Goal: Information Seeking & Learning: Learn about a topic

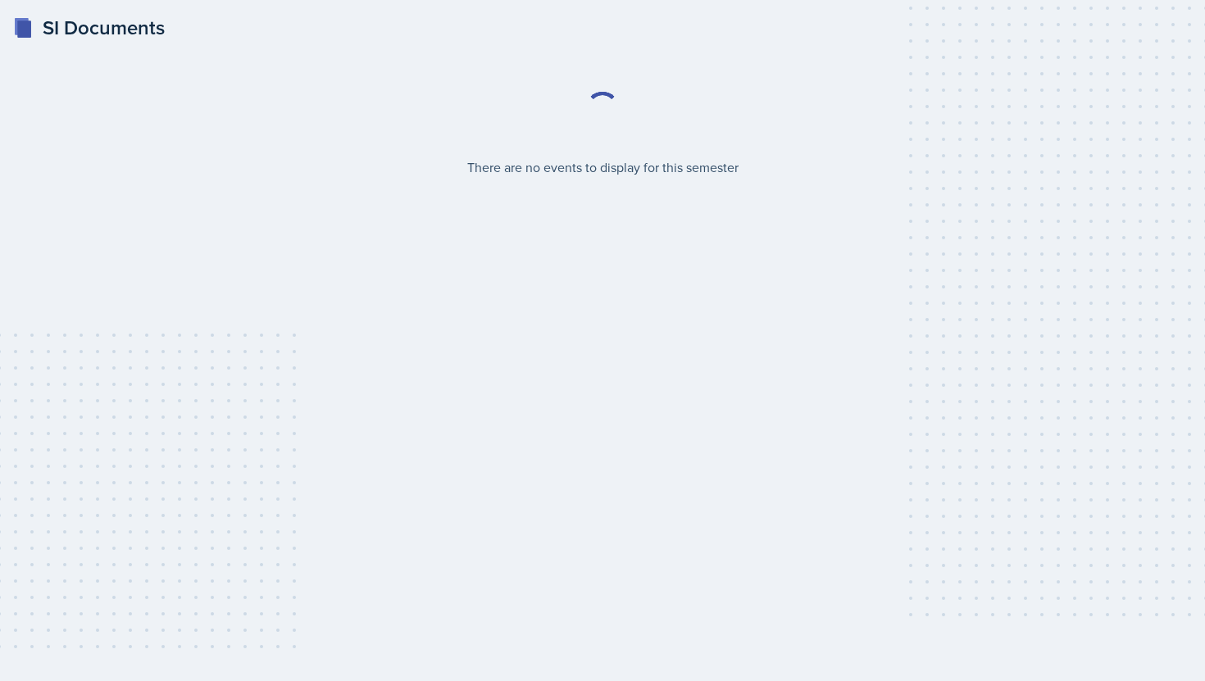
select select "2bed604d-1099-4043-b1bc-2365e8740244"
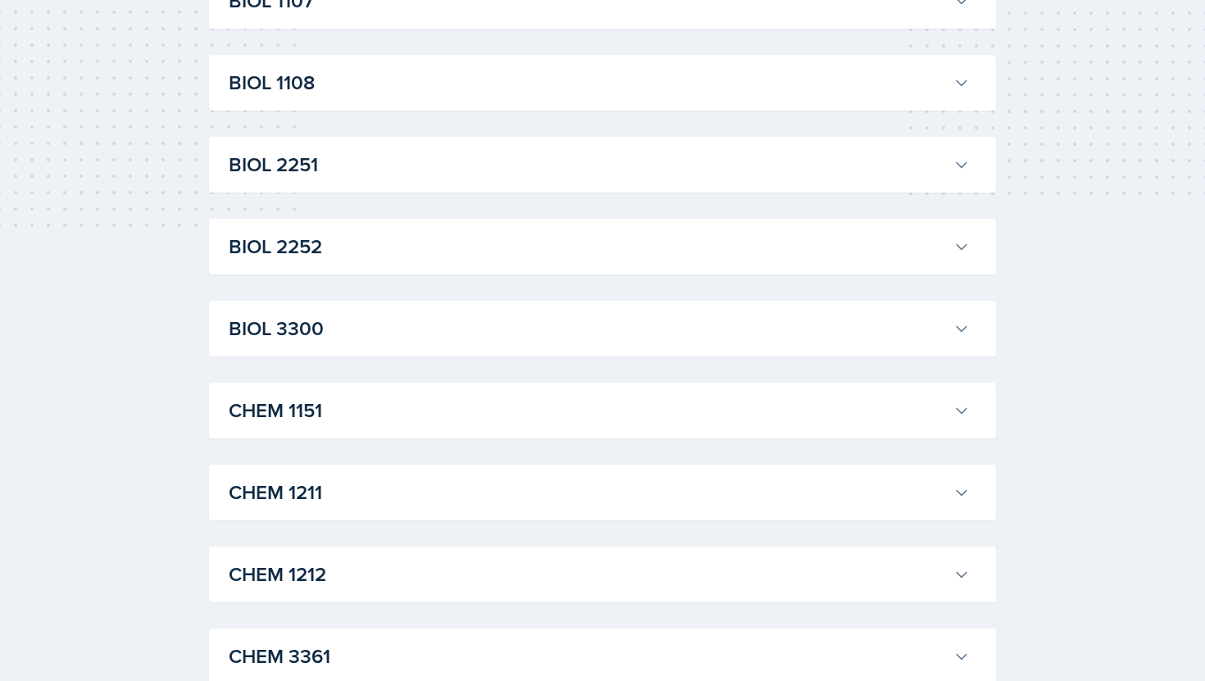
scroll to position [445, 0]
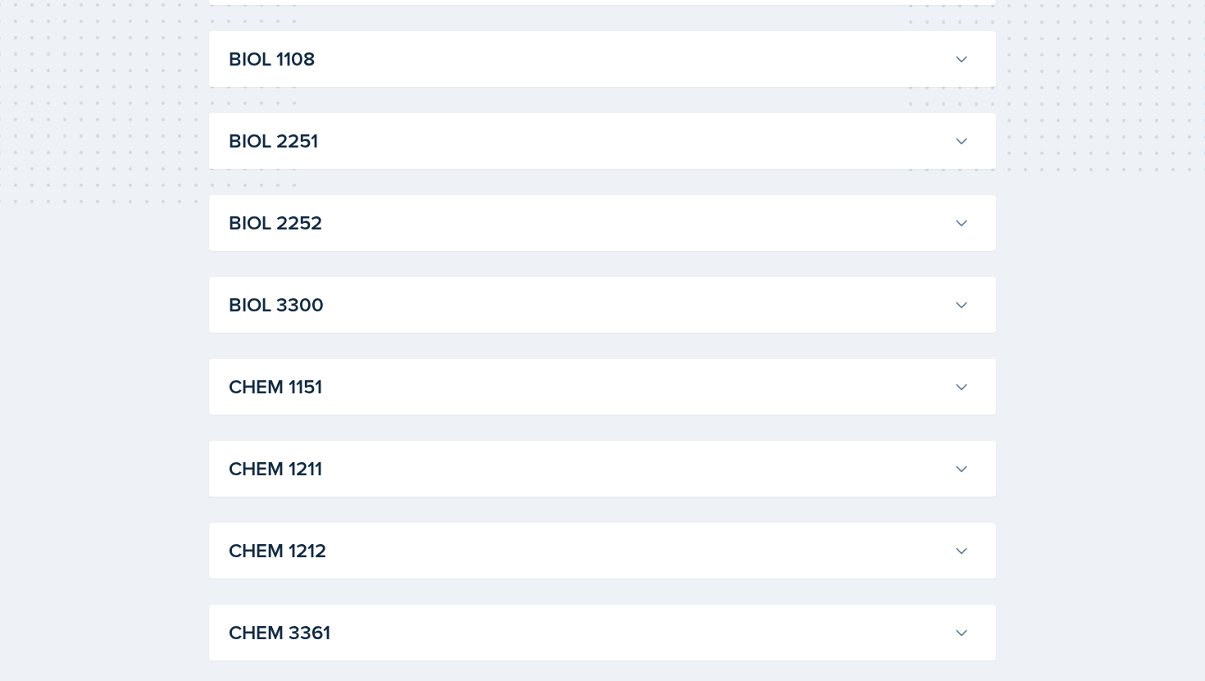
click at [373, 554] on h3 "CHEM 1212" at bounding box center [588, 551] width 718 height 30
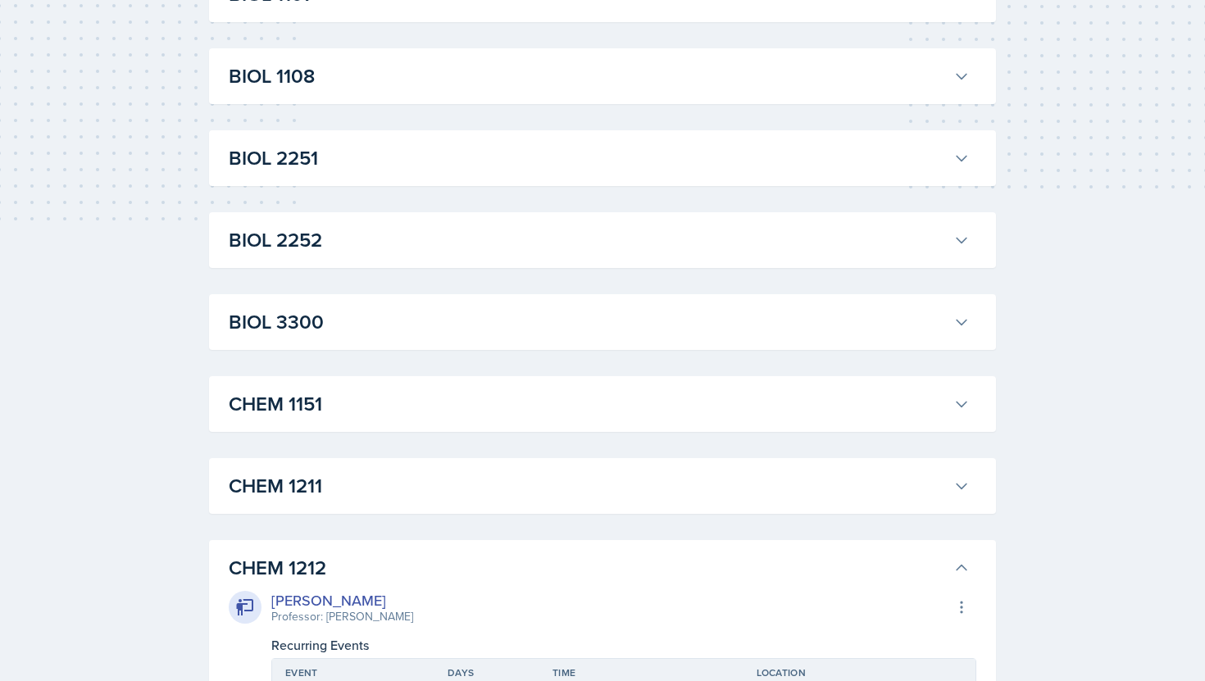
scroll to position [423, 0]
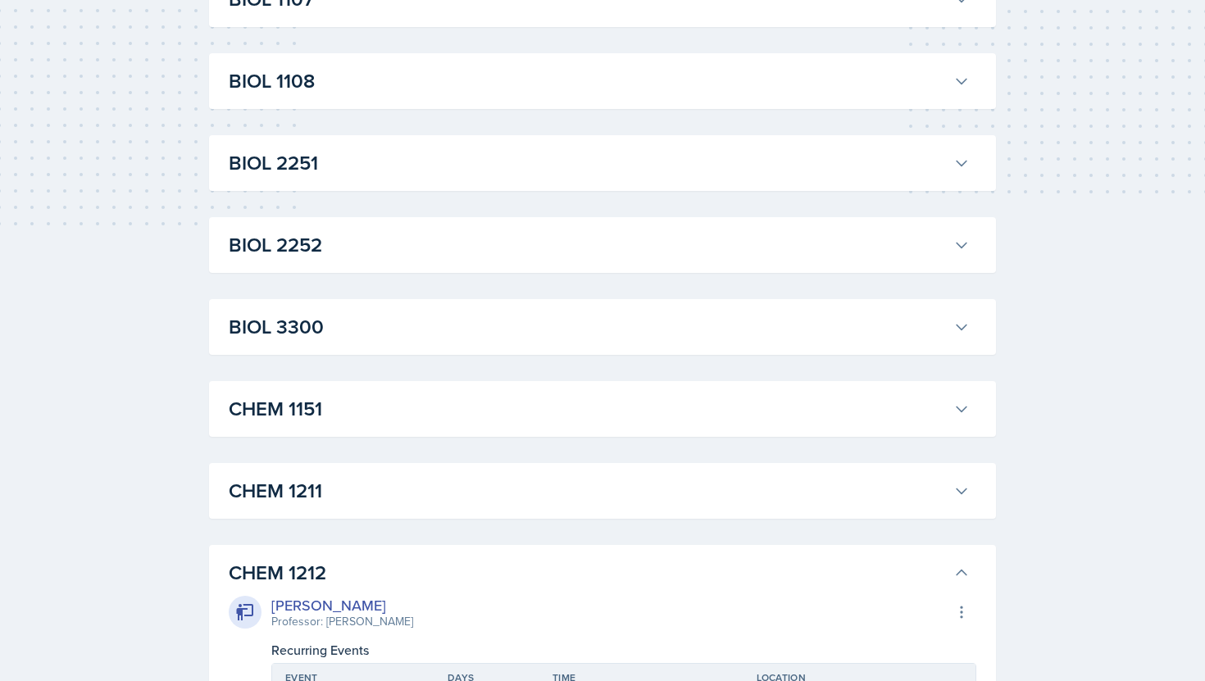
click at [694, 487] on h3 "CHEM 1211" at bounding box center [588, 491] width 718 height 30
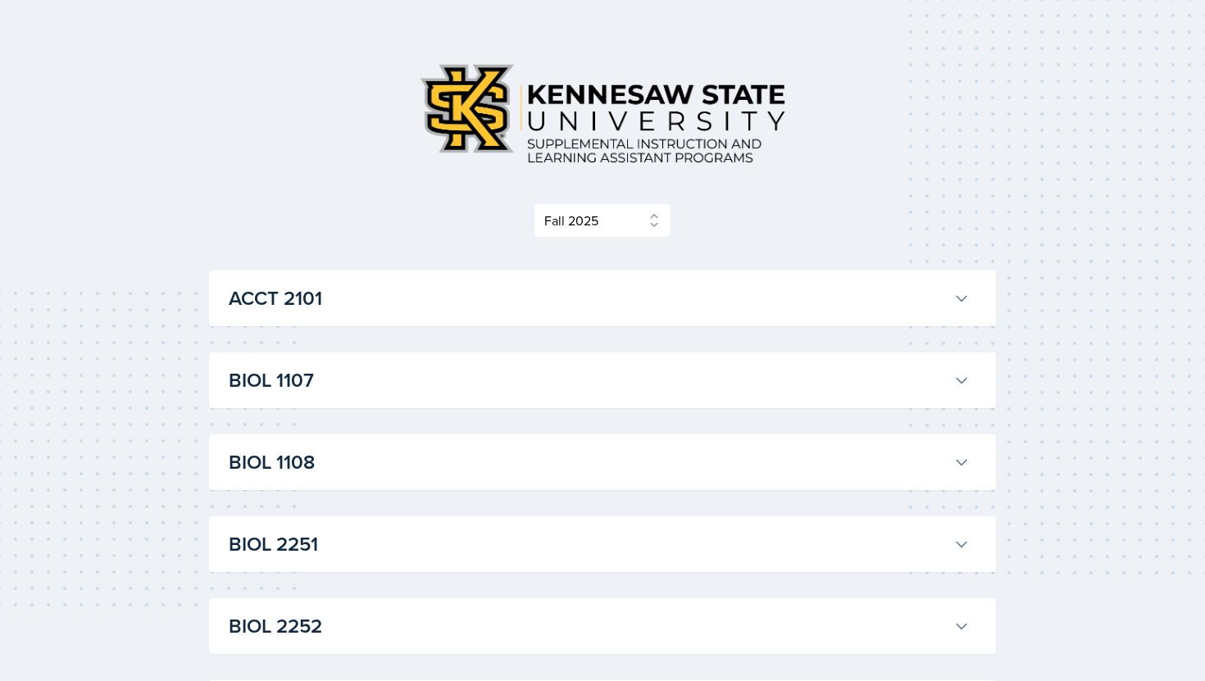
scroll to position [0, 0]
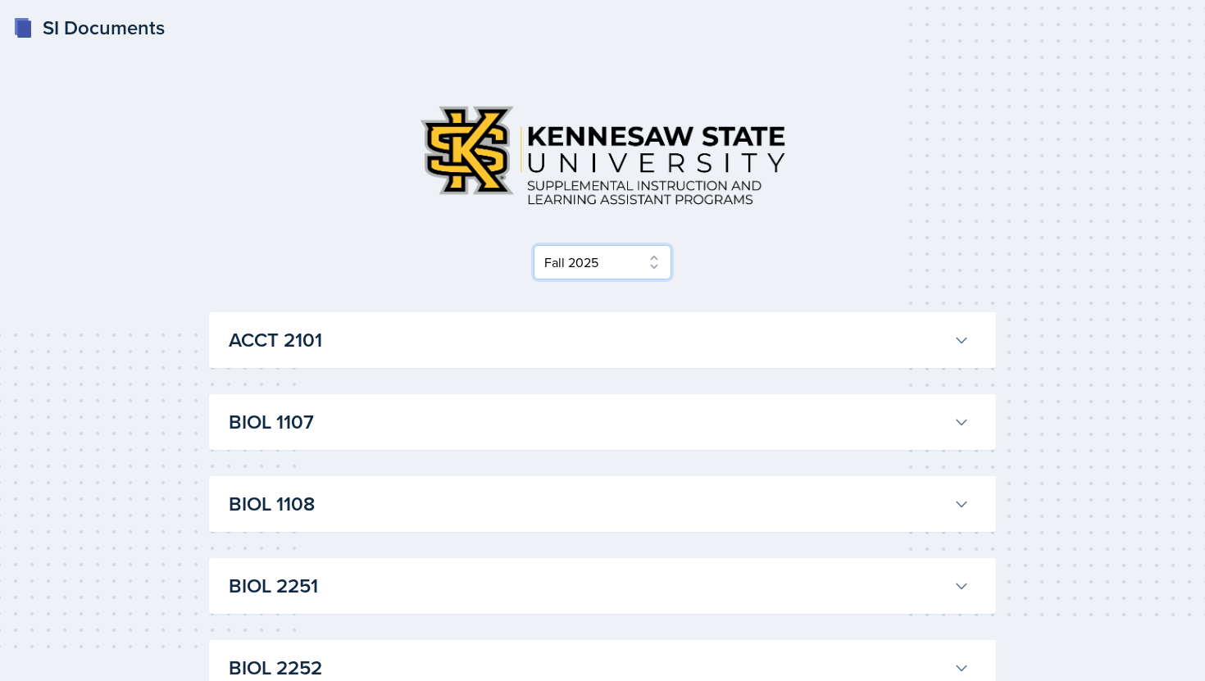
click at [653, 265] on select "Select Semester Fall 2025 Summer 2025 Spring 2025 Fall 2024 Summer 2024 Spring …" at bounding box center [603, 262] width 138 height 34
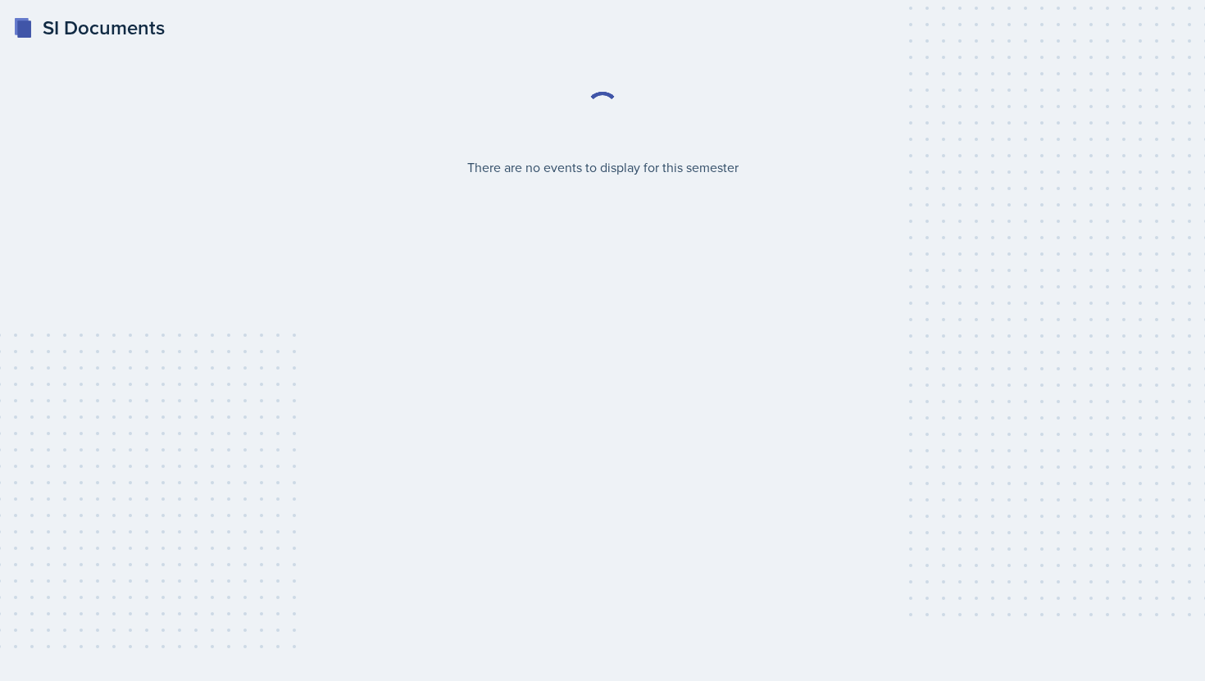
select select "2bed604d-1099-4043-b1bc-2365e8740244"
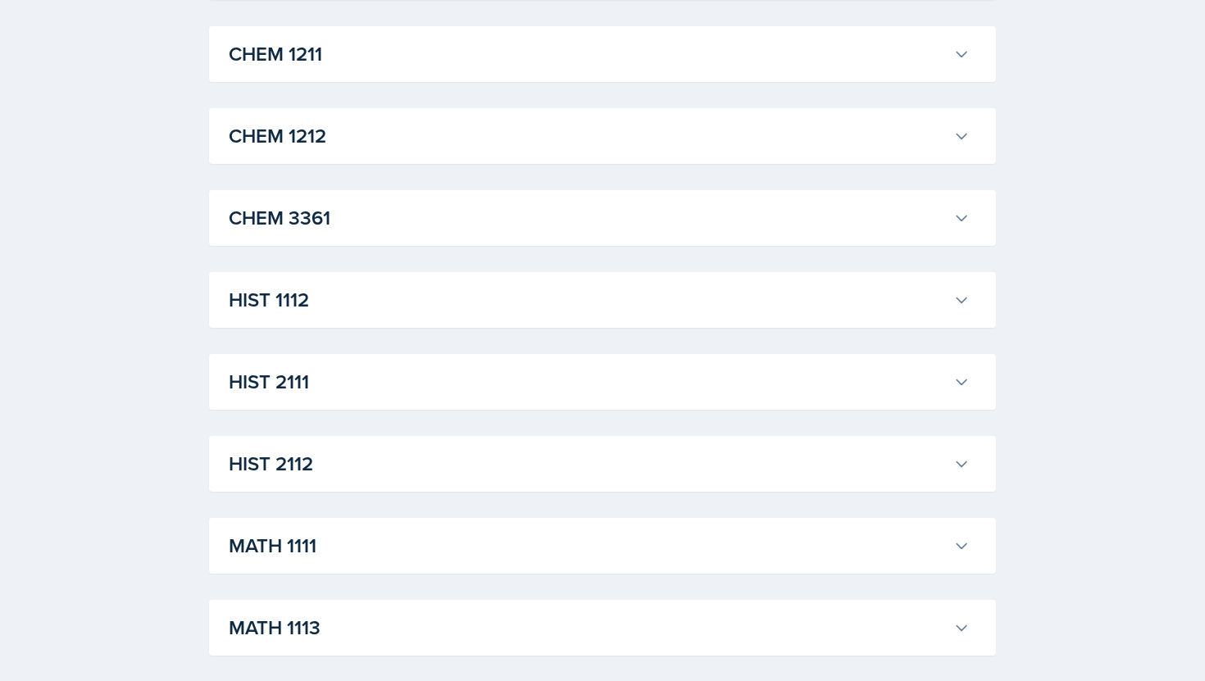
scroll to position [867, 0]
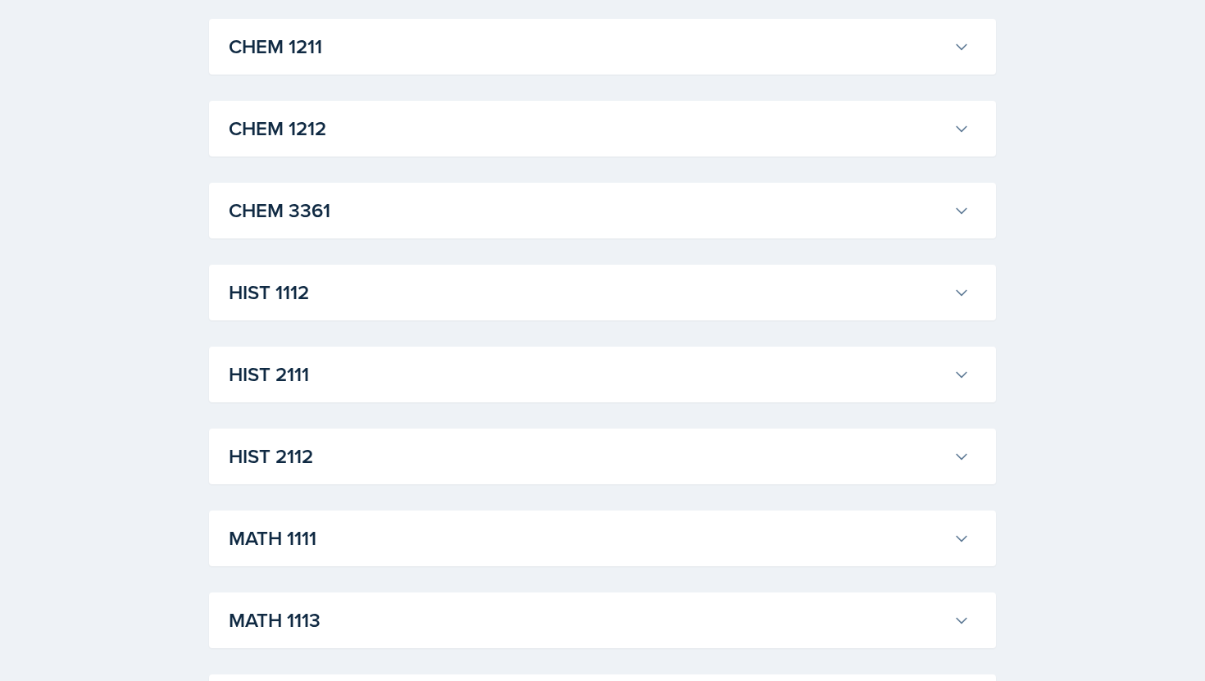
click at [375, 132] on h3 "CHEM 1212" at bounding box center [588, 129] width 718 height 30
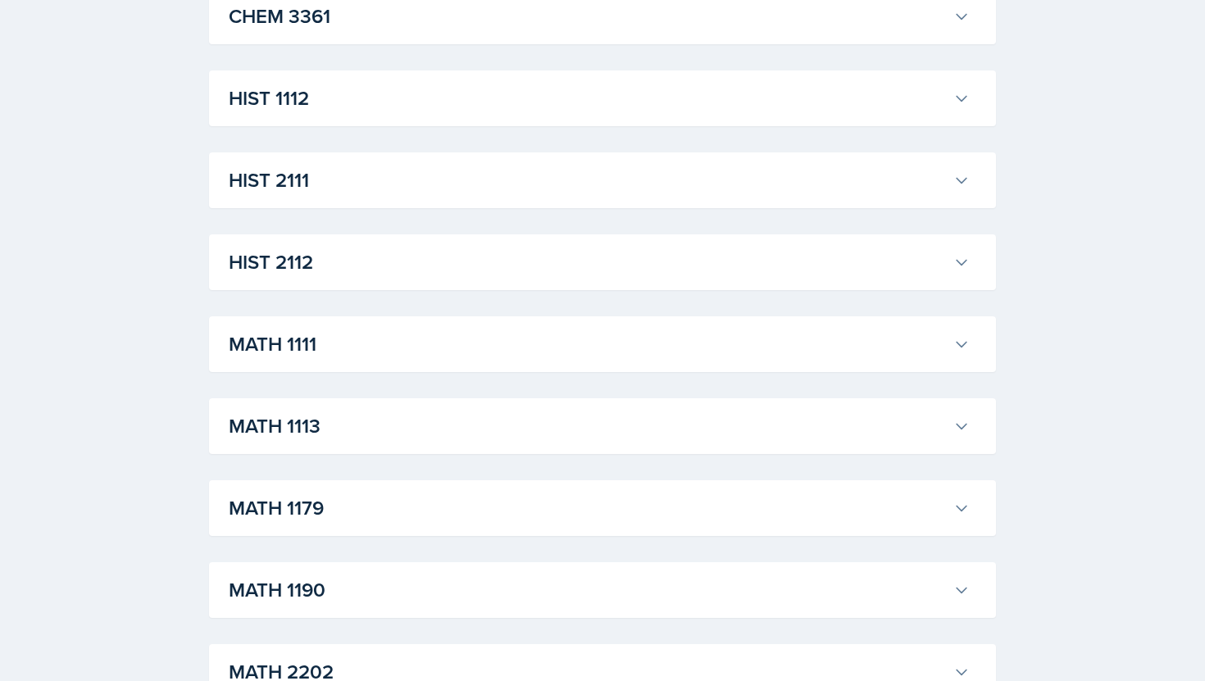
scroll to position [1230, 0]
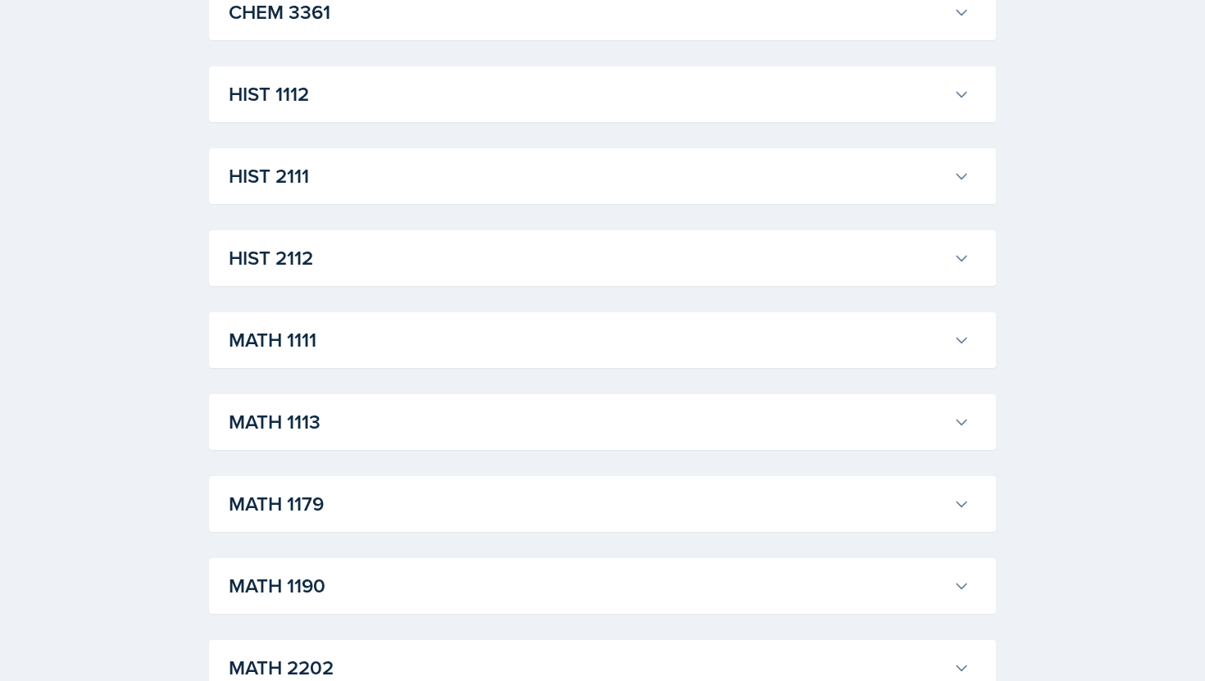
click at [279, 571] on h3 "MATH 1190" at bounding box center [588, 586] width 718 height 30
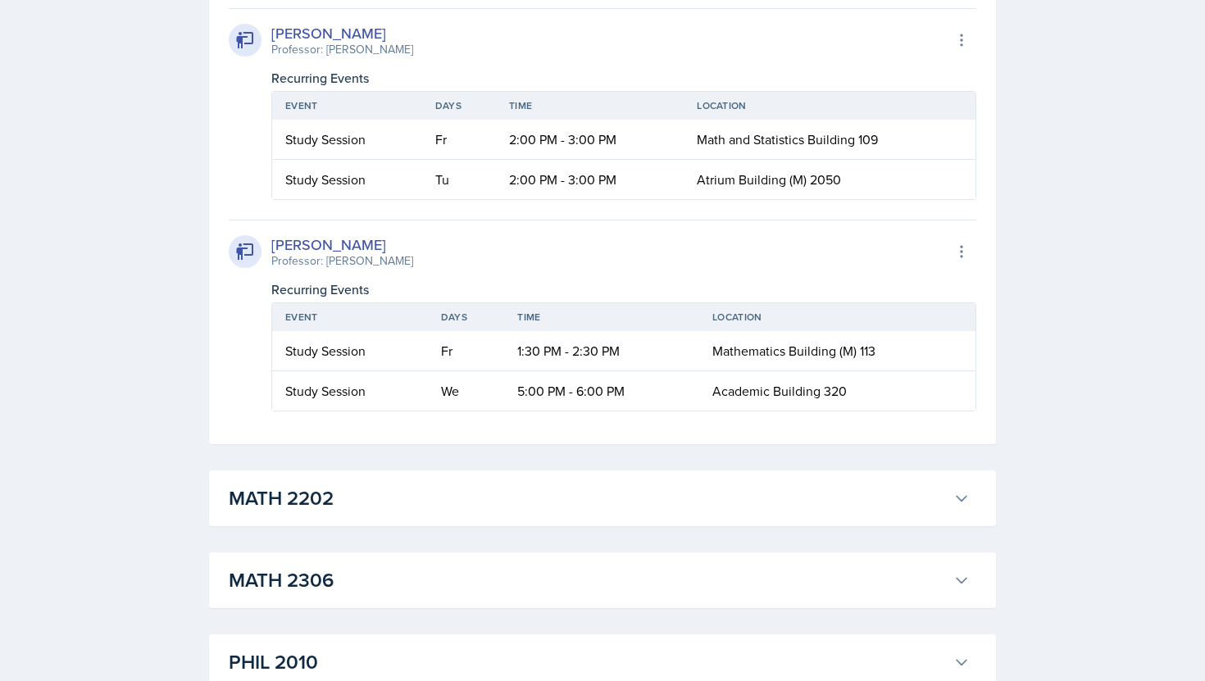
scroll to position [2445, 0]
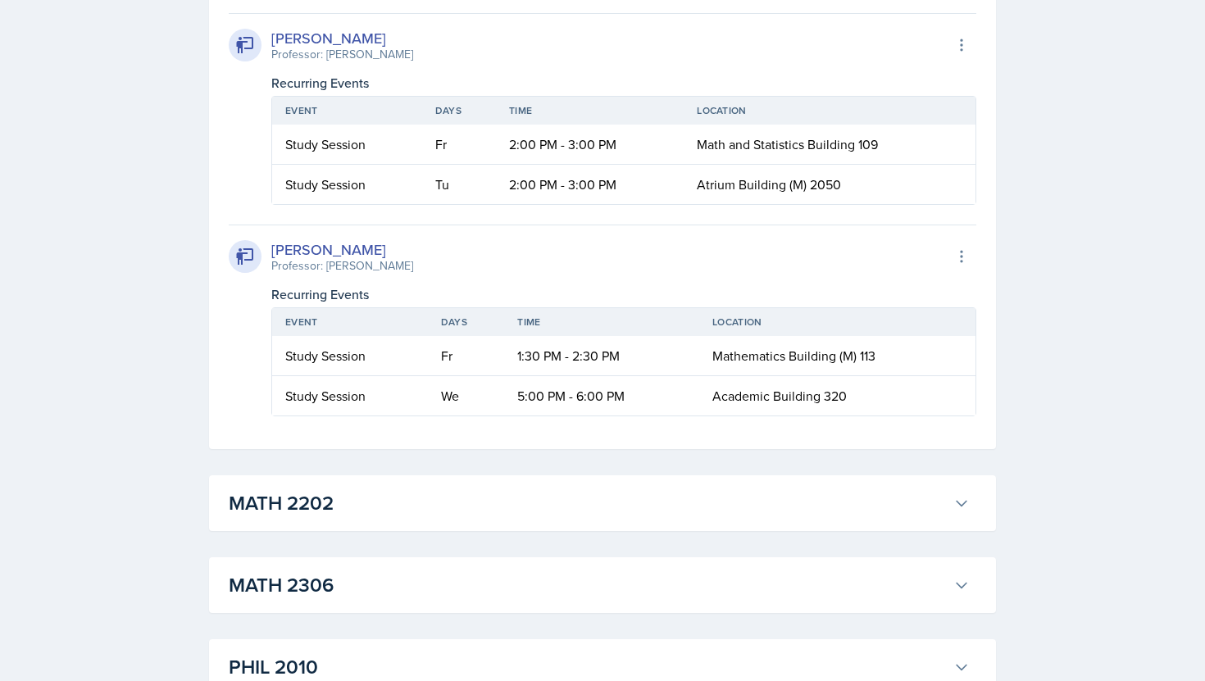
click at [498, 393] on td "We" at bounding box center [466, 395] width 77 height 39
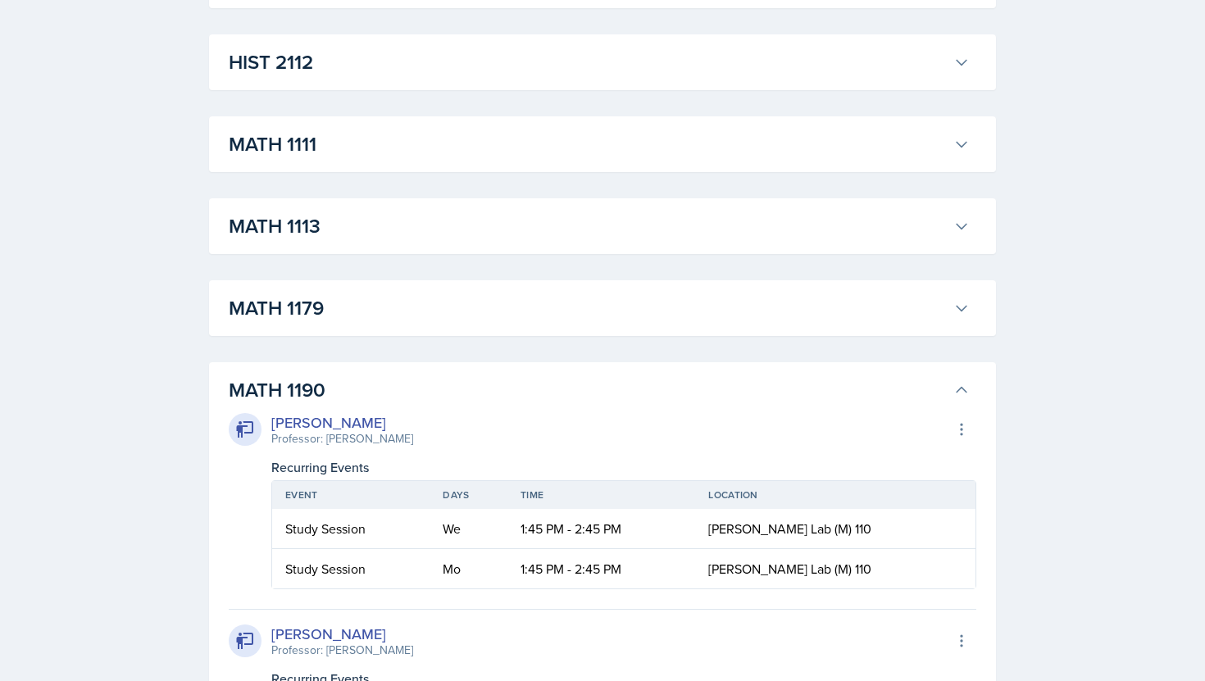
scroll to position [1420, 0]
